Goal: Information Seeking & Learning: Learn about a topic

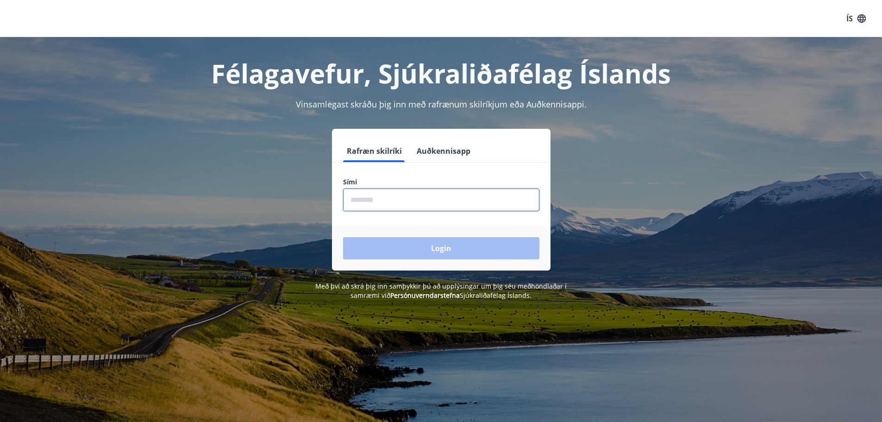
click at [370, 201] on input "phone" at bounding box center [441, 199] width 196 height 23
type input "********"
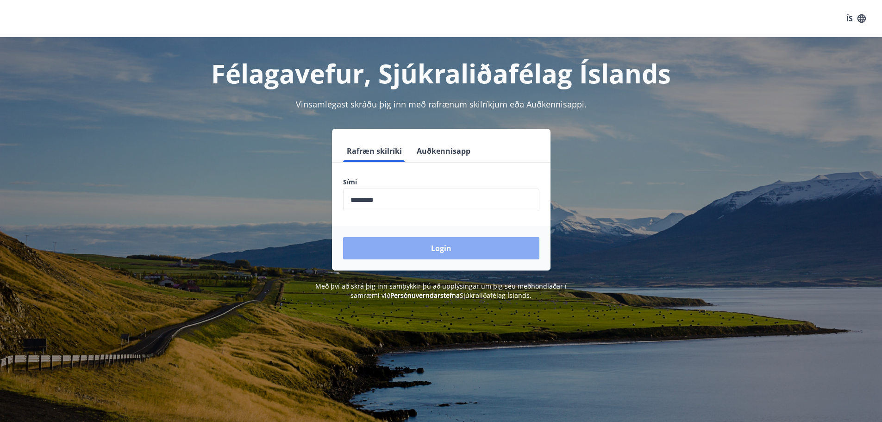
click at [417, 248] on button "Login" at bounding box center [441, 248] width 196 height 22
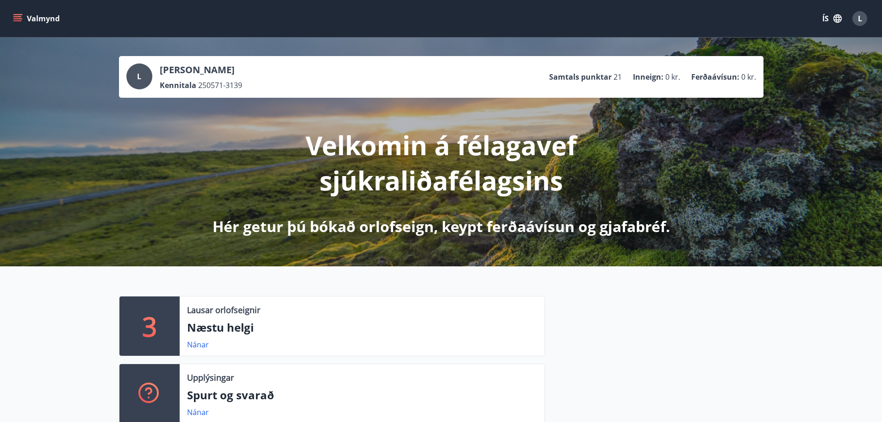
click at [13, 15] on button "Valmynd" at bounding box center [37, 18] width 52 height 17
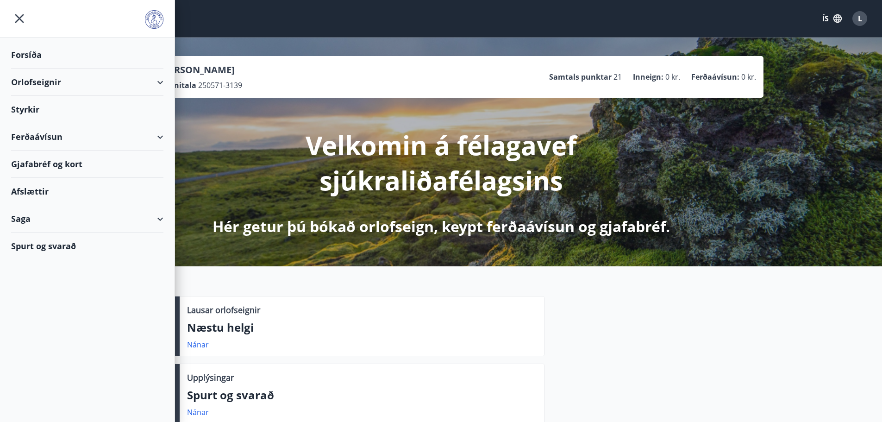
click at [102, 158] on div "Gjafabréf og kort" at bounding box center [87, 164] width 152 height 27
click at [48, 245] on div "Spurt og svarað" at bounding box center [87, 245] width 152 height 27
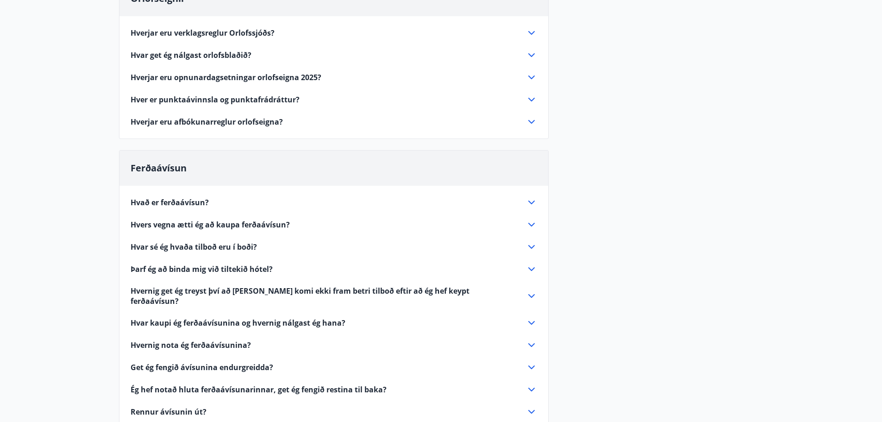
scroll to position [142, 0]
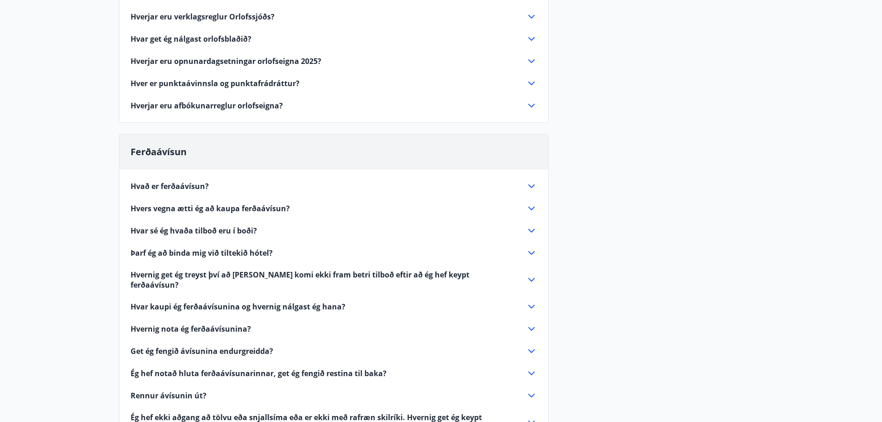
click at [352, 368] on span "Ég hef notað hluta ferðaávísunarinnar, get ég fengið restina til baka?" at bounding box center [259, 373] width 256 height 10
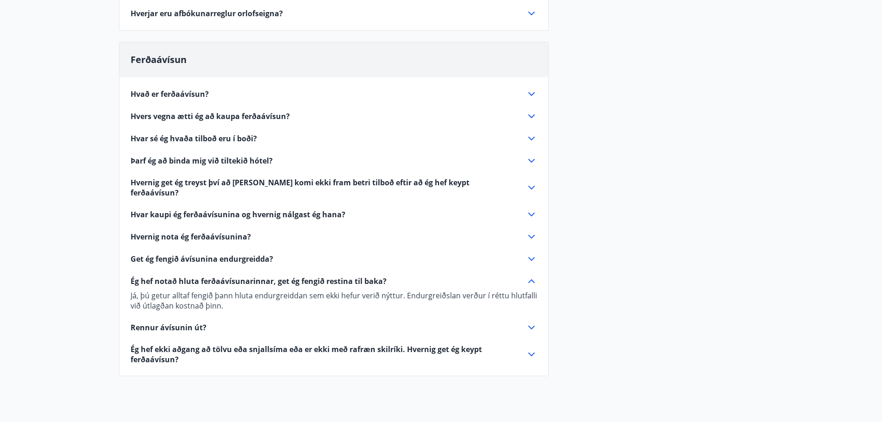
scroll to position [235, 0]
click at [178, 322] on span "Rennur ávísunin út?" at bounding box center [169, 327] width 76 height 10
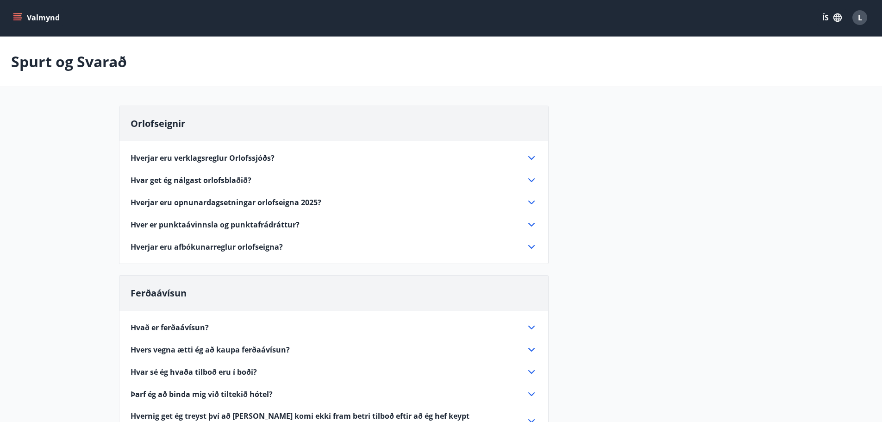
scroll to position [0, 0]
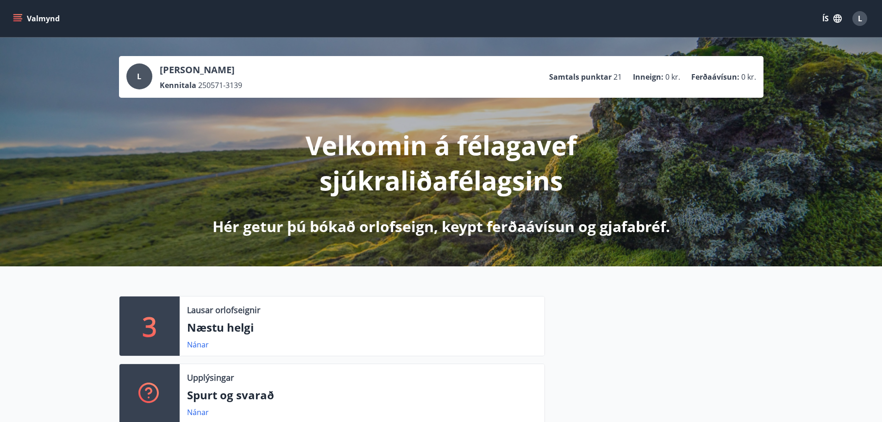
click at [13, 13] on button "Valmynd" at bounding box center [37, 18] width 52 height 17
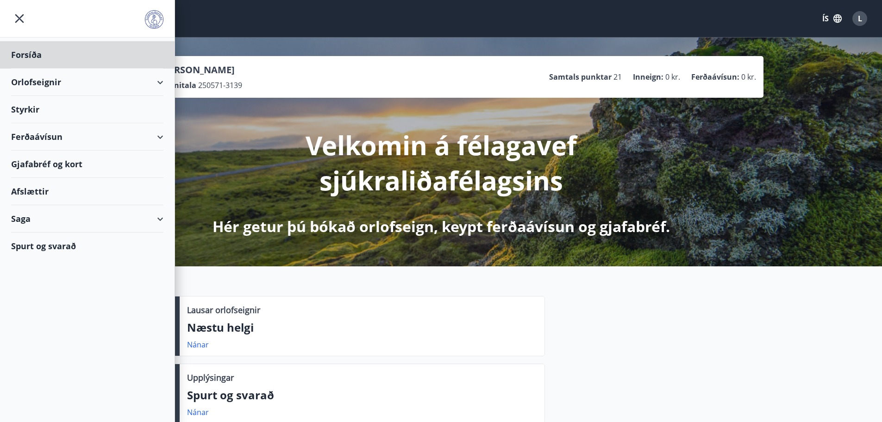
click at [36, 69] on div "Styrkir" at bounding box center [87, 54] width 152 height 27
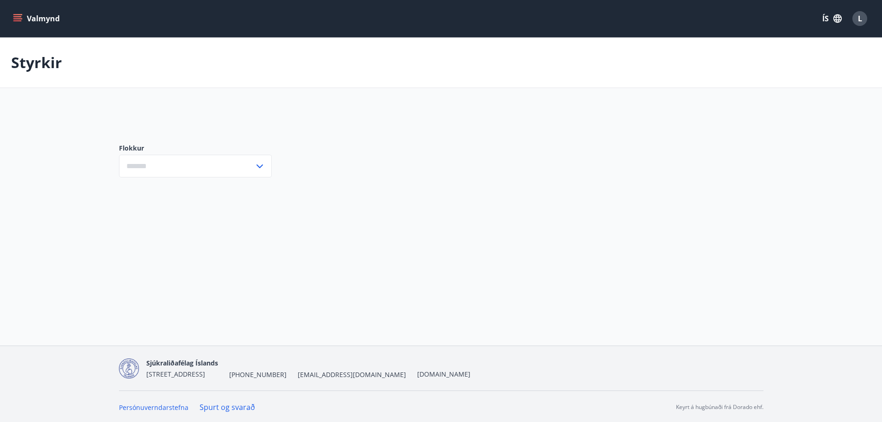
type input "***"
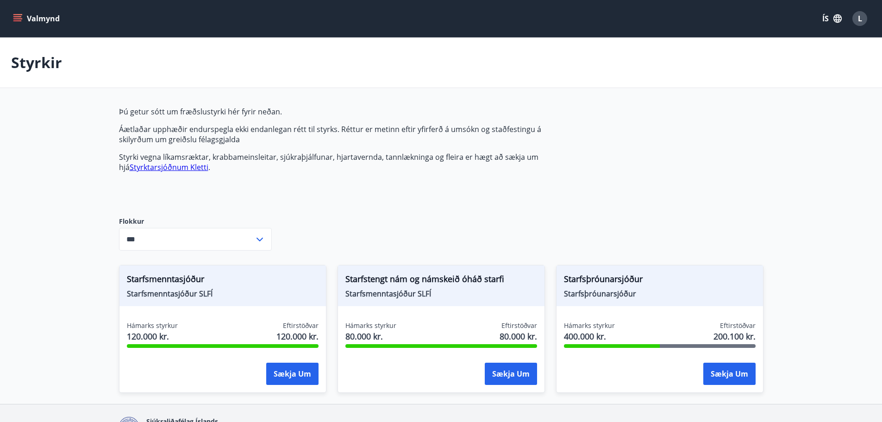
click at [15, 18] on icon "menu" at bounding box center [17, 18] width 9 height 9
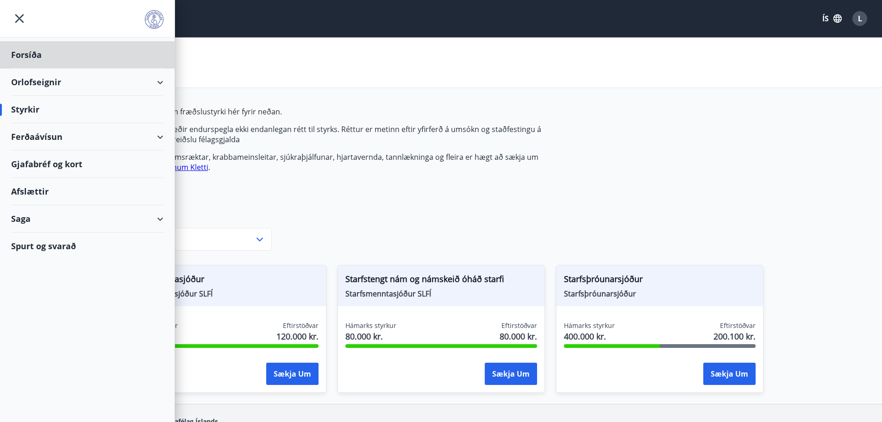
click at [30, 109] on div "Styrkir" at bounding box center [87, 109] width 152 height 27
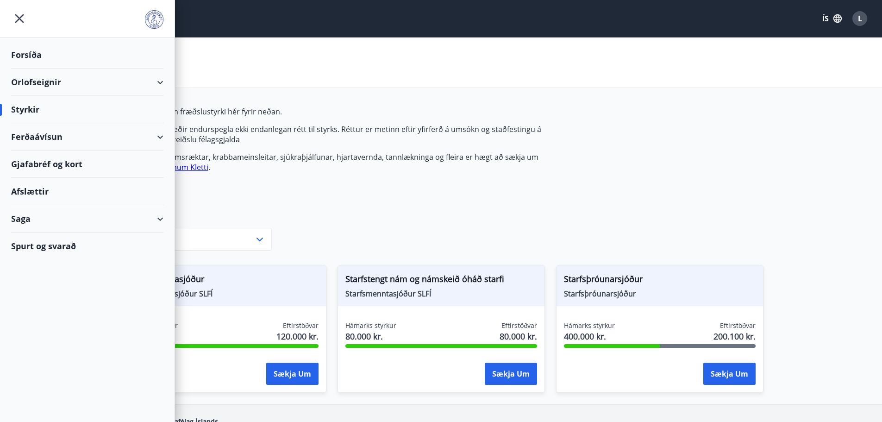
click at [34, 107] on div "Styrkir" at bounding box center [87, 109] width 152 height 27
click at [737, 195] on div "Þú getur sótt um fræðslustyrki hér fyrir neðan. Áætlaðar upphæðir endurspegla e…" at bounding box center [441, 255] width 645 height 297
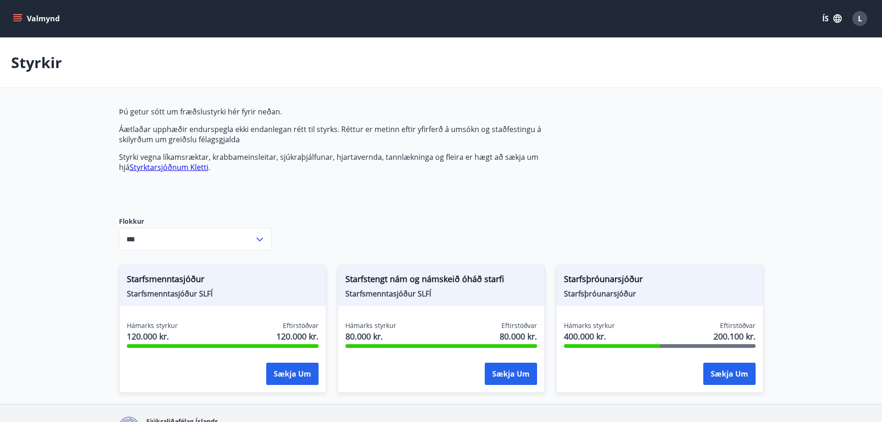
click at [170, 169] on link "Styrktarsjóðnum Kletti" at bounding box center [169, 167] width 79 height 10
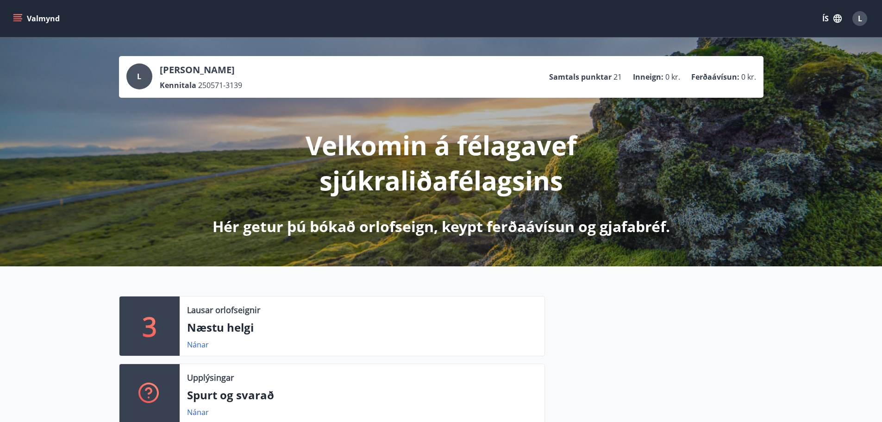
click at [18, 20] on icon "menu" at bounding box center [17, 18] width 9 height 9
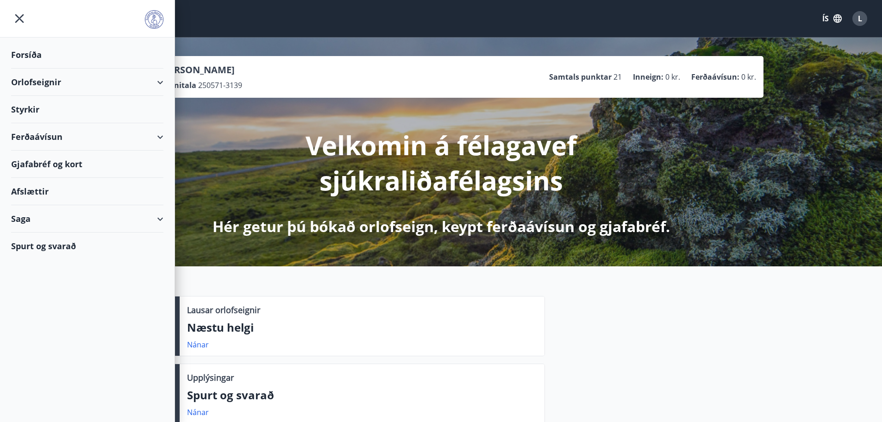
click at [50, 161] on div "Gjafabréf og kort" at bounding box center [87, 164] width 152 height 27
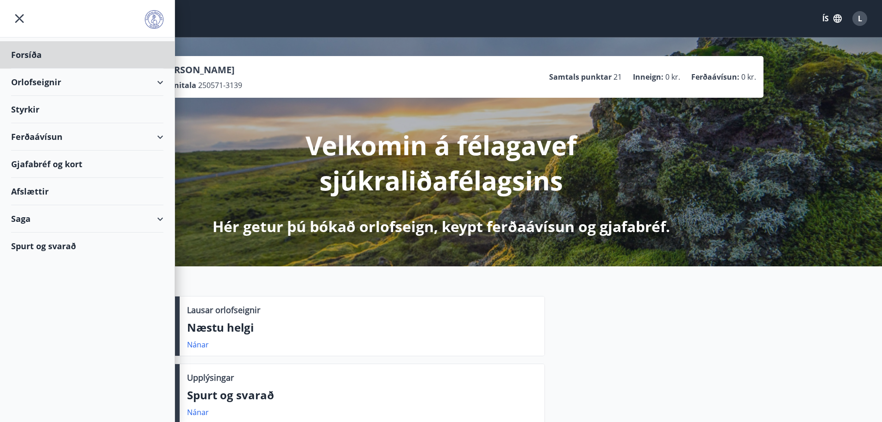
click at [27, 69] on div "Styrkir" at bounding box center [87, 54] width 152 height 27
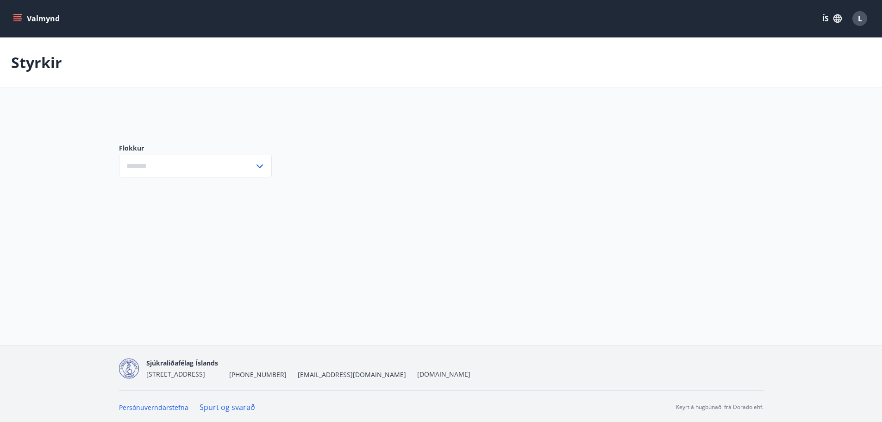
type input "***"
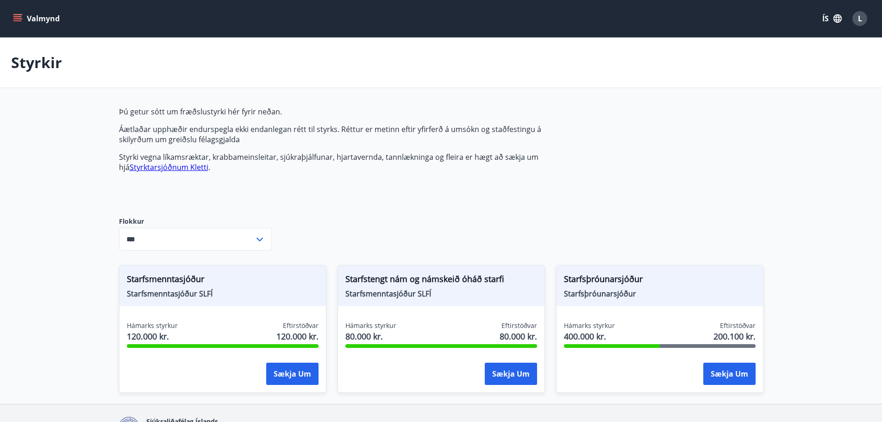
click at [17, 17] on icon "menu" at bounding box center [17, 16] width 8 height 1
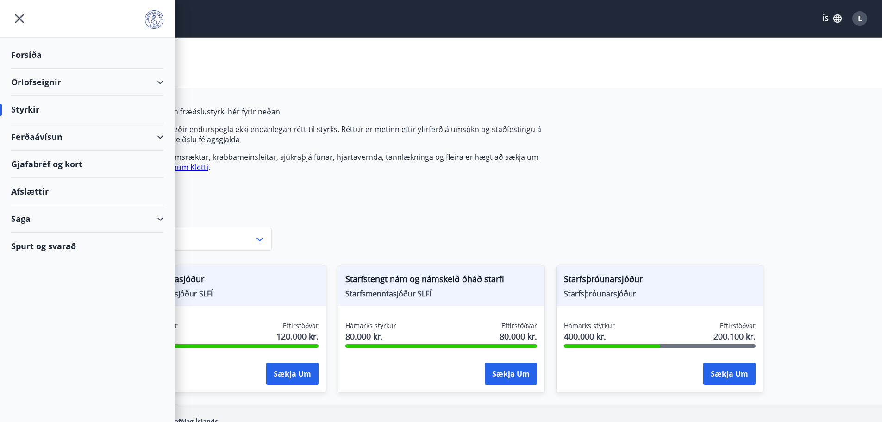
click at [28, 107] on div "Styrkir" at bounding box center [87, 109] width 152 height 27
click at [39, 108] on div "Styrkir" at bounding box center [87, 109] width 152 height 27
click at [19, 19] on icon "menu" at bounding box center [19, 18] width 17 height 17
